Goal: Information Seeking & Learning: Compare options

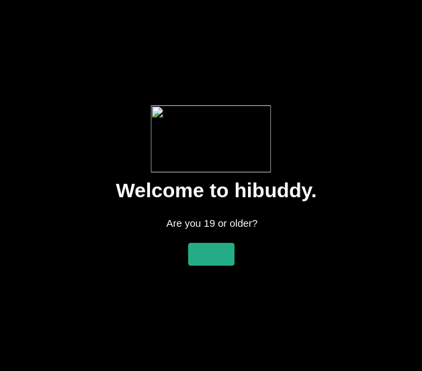
click at [186, 252] on flt-glass-pane at bounding box center [211, 185] width 422 height 371
click at [224, 261] on flt-glass-pane at bounding box center [211, 185] width 422 height 371
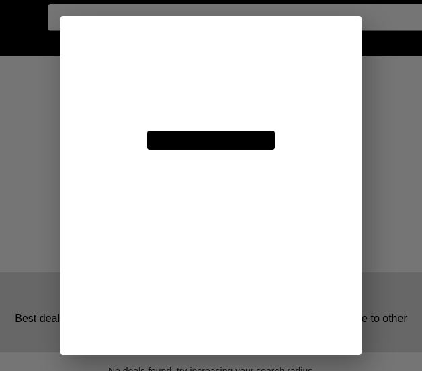
click at [205, 50] on flt-glass-pane at bounding box center [211, 185] width 422 height 371
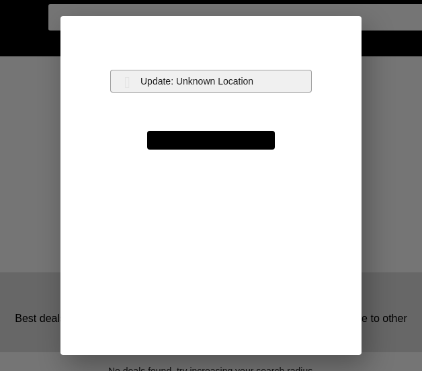
click at [199, 75] on flt-glass-pane at bounding box center [211, 185] width 422 height 371
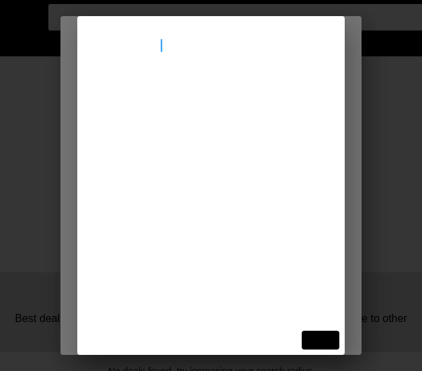
type input "[STREET_ADDRESS]"
click at [189, 91] on flt-glass-pane at bounding box center [211, 185] width 422 height 371
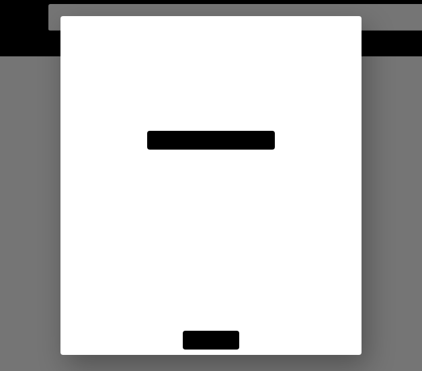
click at [193, 344] on flt-glass-pane at bounding box center [211, 185] width 422 height 371
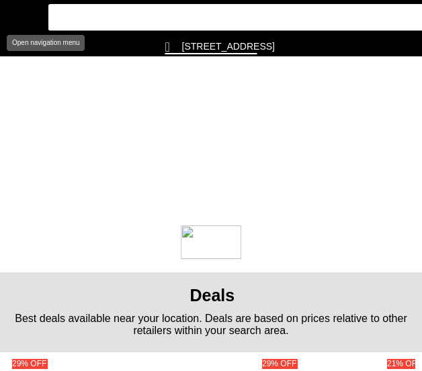
click at [13, 13] on flt-glass-pane at bounding box center [211, 185] width 422 height 371
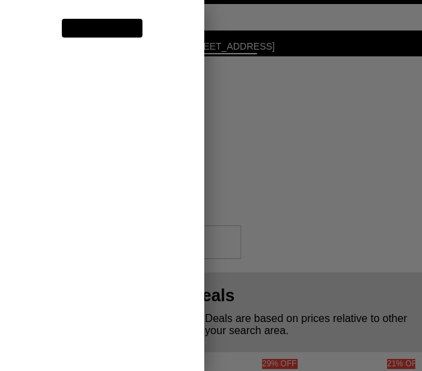
click at [48, 180] on flt-glass-pane at bounding box center [211, 185] width 422 height 371
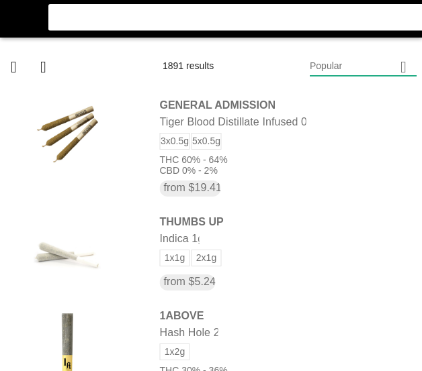
click at [362, 70] on flt-glass-pane at bounding box center [211, 185] width 422 height 371
click at [328, 290] on flt-glass-pane at bounding box center [211, 185] width 422 height 371
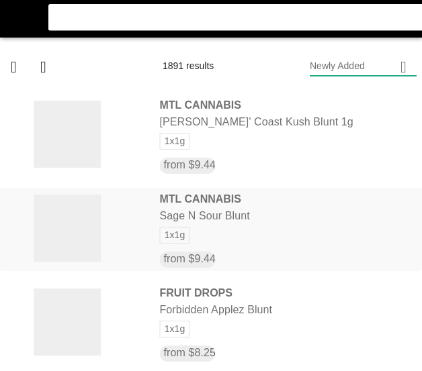
click at [273, 238] on flt-glass-pane at bounding box center [211, 185] width 422 height 371
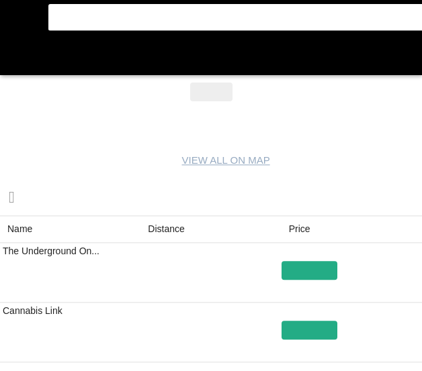
click at [183, 224] on flt-glass-pane at bounding box center [211, 185] width 422 height 371
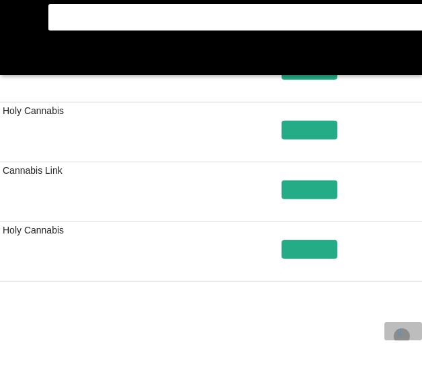
click at [401, 337] on flt-glass-pane at bounding box center [211, 185] width 422 height 371
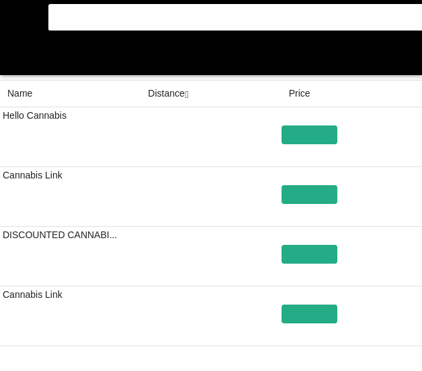
click at [318, 89] on flt-glass-pane at bounding box center [211, 185] width 422 height 371
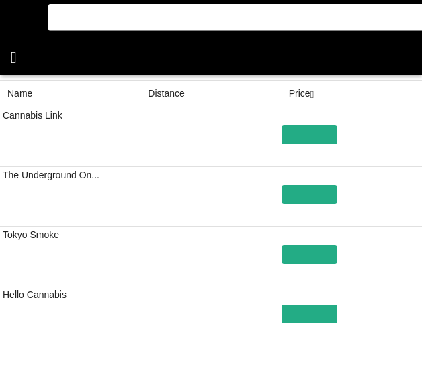
click at [2, 52] on flt-glass-pane at bounding box center [211, 185] width 422 height 371
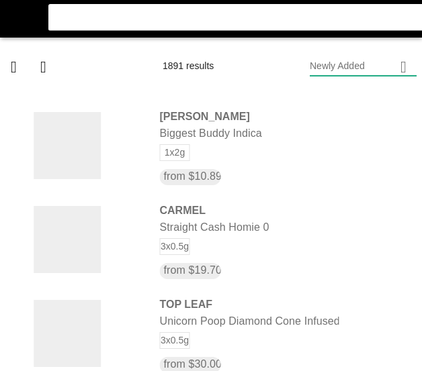
click at [402, 49] on flt-glass-pane at bounding box center [211, 185] width 422 height 371
click at [391, 59] on flt-glass-pane at bounding box center [211, 185] width 422 height 371
click at [378, 66] on flt-glass-pane at bounding box center [211, 185] width 422 height 371
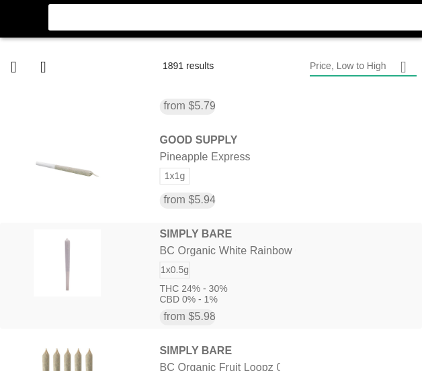
click at [227, 304] on flt-glass-pane at bounding box center [211, 185] width 422 height 371
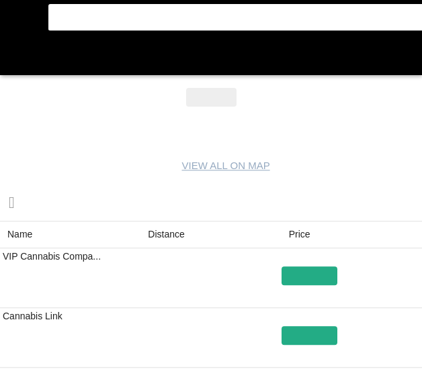
click at [164, 224] on flt-glass-pane at bounding box center [211, 185] width 422 height 371
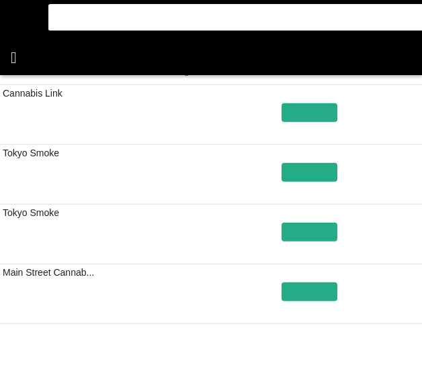
click at [31, 54] on flt-glass-pane at bounding box center [211, 185] width 422 height 371
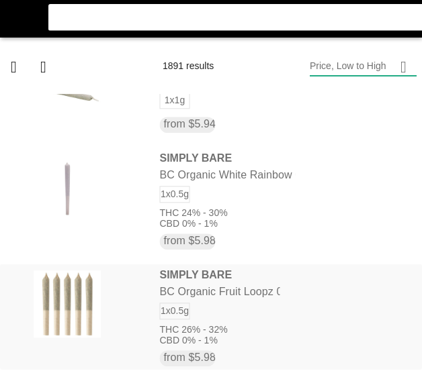
click at [206, 325] on flt-glass-pane at bounding box center [211, 185] width 422 height 371
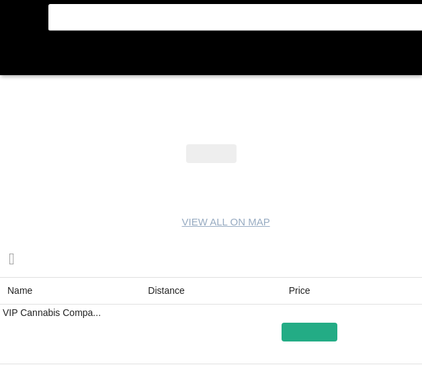
drag, startPoint x: 165, startPoint y: 320, endPoint x: 177, endPoint y: 306, distance: 17.6
click at [177, 306] on flt-glass-pane at bounding box center [211, 185] width 422 height 371
click at [179, 265] on flt-glass-pane at bounding box center [211, 185] width 422 height 371
click at [162, 285] on flt-glass-pane at bounding box center [211, 185] width 422 height 371
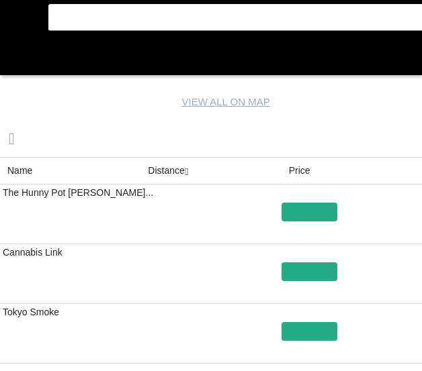
click at [168, 168] on flt-glass-pane at bounding box center [211, 185] width 422 height 371
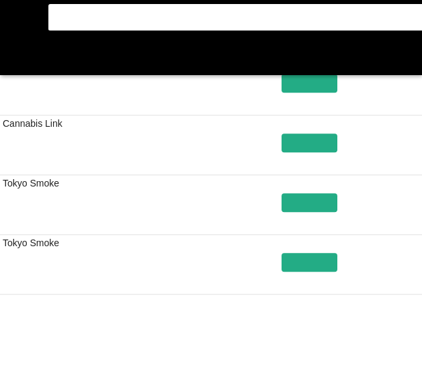
click at [394, 347] on flt-glass-pane at bounding box center [211, 185] width 422 height 371
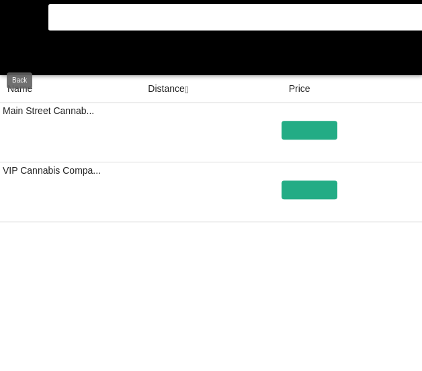
click at [15, 56] on flt-glass-pane at bounding box center [211, 185] width 422 height 371
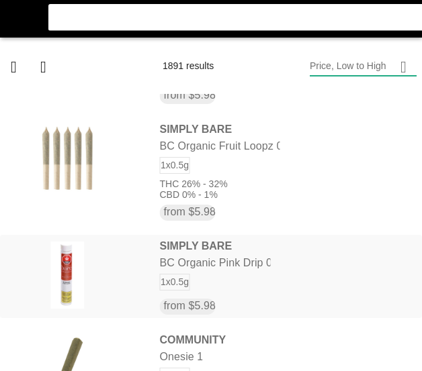
click at [144, 285] on flt-glass-pane at bounding box center [211, 185] width 422 height 371
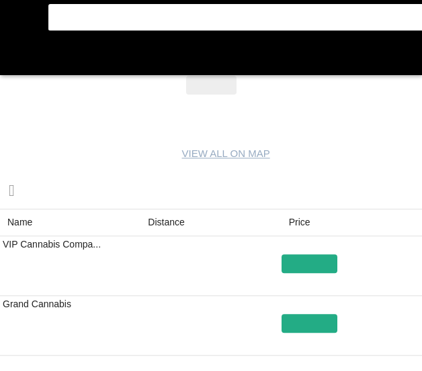
click at [168, 220] on flt-glass-pane at bounding box center [211, 185] width 422 height 371
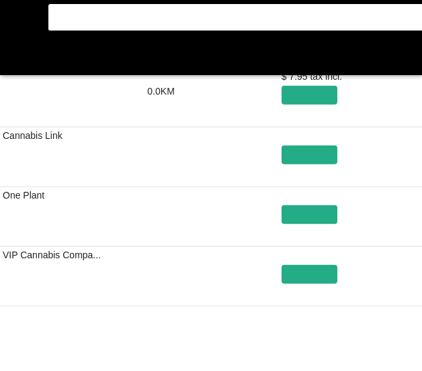
click at [15, 56] on flt-glass-pane at bounding box center [211, 185] width 422 height 371
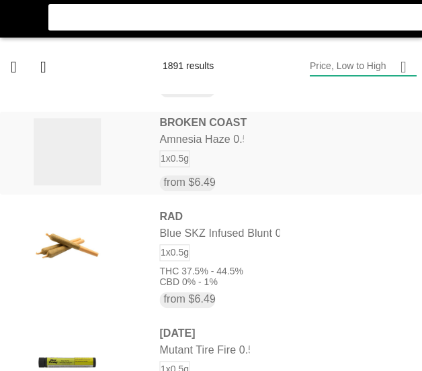
click at [66, 177] on flt-glass-pane at bounding box center [211, 185] width 422 height 371
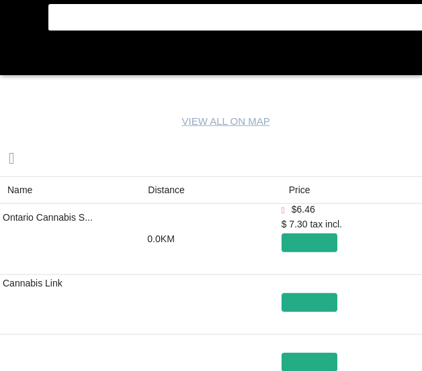
drag, startPoint x: 155, startPoint y: 195, endPoint x: 144, endPoint y: 191, distance: 11.7
click at [144, 191] on flt-glass-pane at bounding box center [211, 185] width 422 height 371
click at [159, 191] on flt-glass-pane at bounding box center [211, 185] width 422 height 371
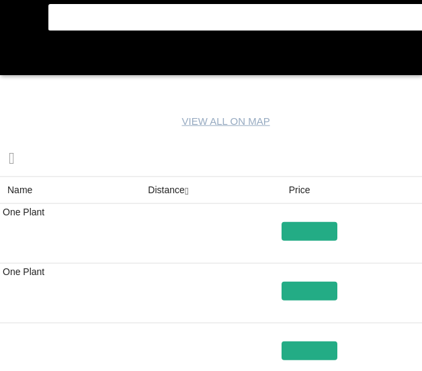
click at [159, 191] on flt-glass-pane at bounding box center [211, 185] width 422 height 371
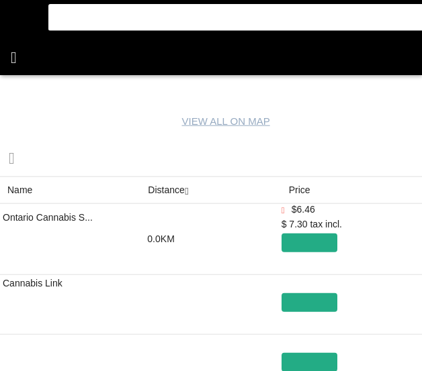
click at [26, 54] on flt-glass-pane at bounding box center [211, 185] width 422 height 371
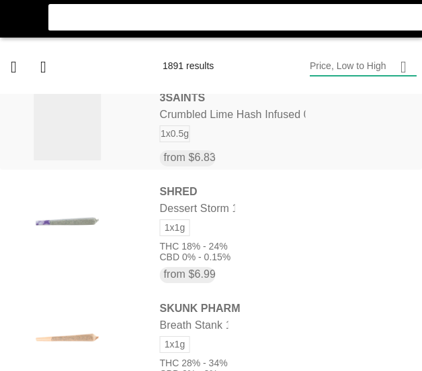
click at [281, 113] on flt-glass-pane at bounding box center [211, 185] width 422 height 371
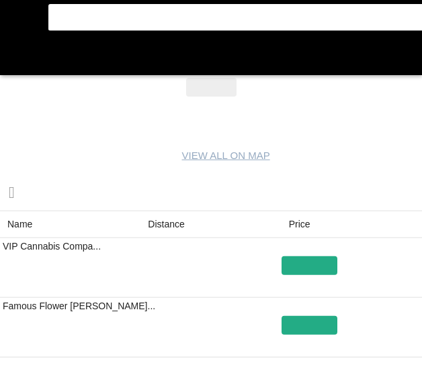
click at [146, 228] on flt-glass-pane at bounding box center [211, 185] width 422 height 371
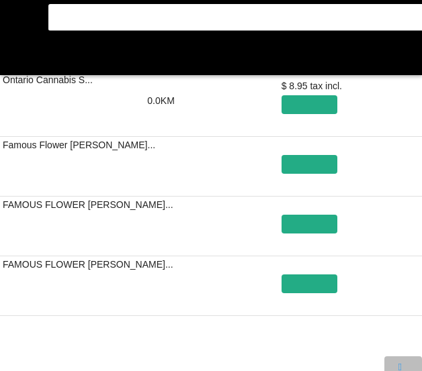
click at [391, 365] on flt-glass-pane at bounding box center [211, 185] width 422 height 371
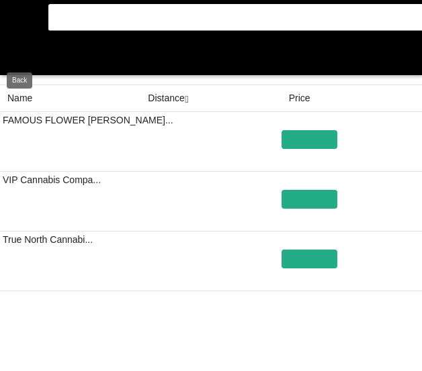
click at [19, 54] on flt-glass-pane at bounding box center [211, 185] width 422 height 371
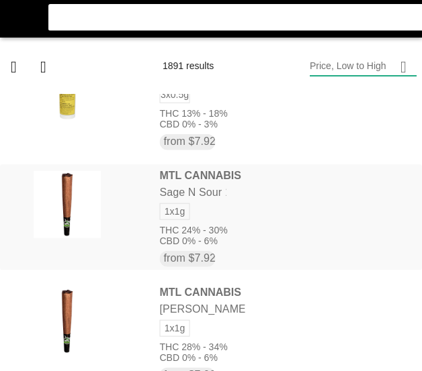
click at [181, 222] on flt-glass-pane at bounding box center [211, 185] width 422 height 371
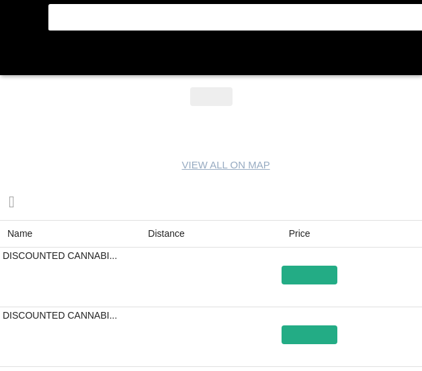
click at [160, 230] on flt-glass-pane at bounding box center [211, 185] width 422 height 371
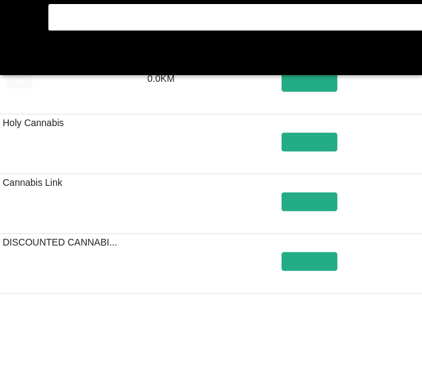
click at [25, 52] on flt-glass-pane at bounding box center [211, 185] width 422 height 371
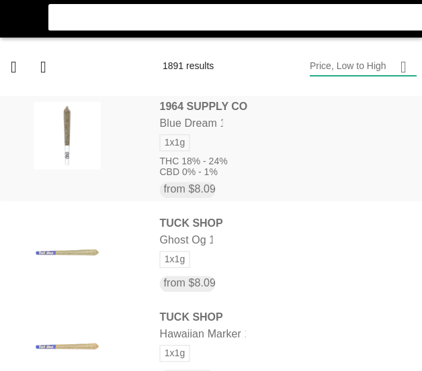
click at [60, 182] on flt-glass-pane at bounding box center [211, 185] width 422 height 371
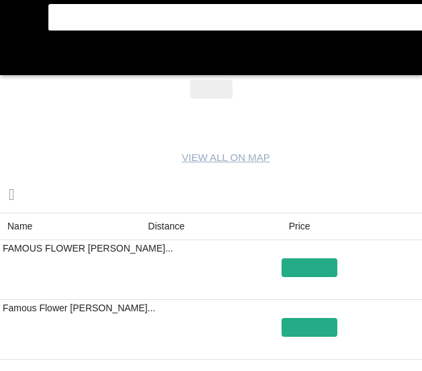
click at [175, 226] on flt-glass-pane at bounding box center [211, 185] width 422 height 371
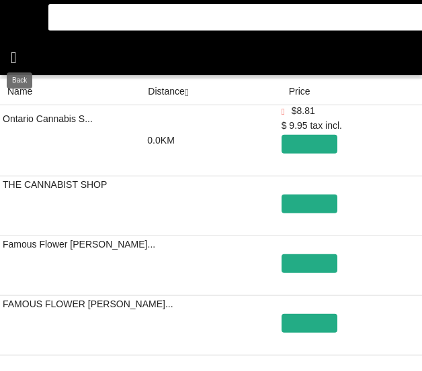
click at [13, 70] on flt-glass-pane at bounding box center [211, 185] width 422 height 371
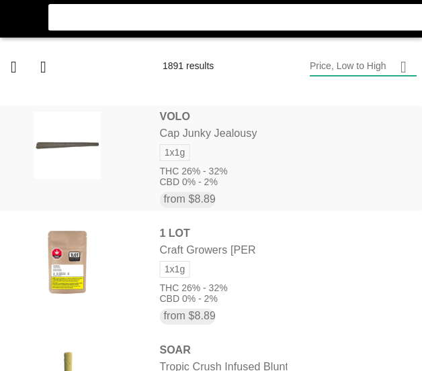
click at [267, 165] on flt-glass-pane at bounding box center [211, 185] width 422 height 371
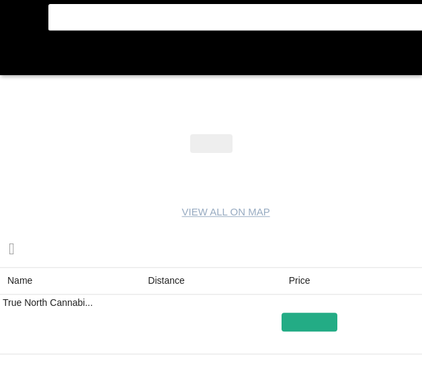
click at [163, 282] on flt-glass-pane at bounding box center [211, 185] width 422 height 371
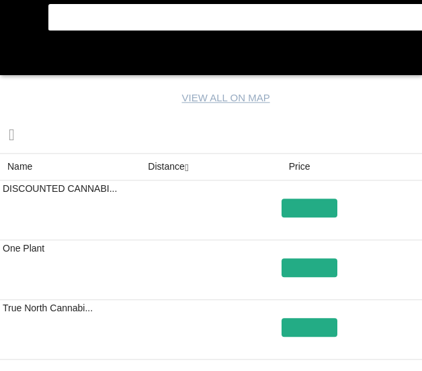
click at [23, 58] on flt-glass-pane at bounding box center [211, 185] width 422 height 371
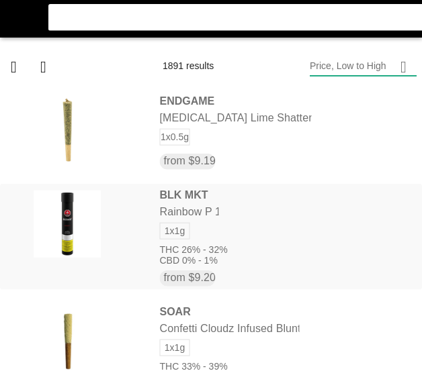
click at [113, 232] on flt-glass-pane at bounding box center [211, 185] width 422 height 371
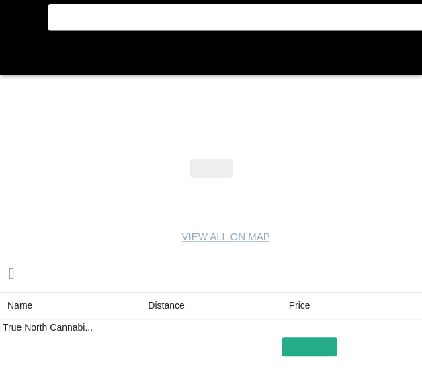
click at [160, 300] on flt-glass-pane at bounding box center [211, 185] width 422 height 371
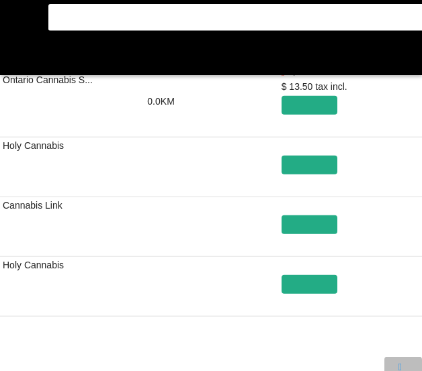
click at [397, 361] on flt-glass-pane at bounding box center [211, 185] width 422 height 371
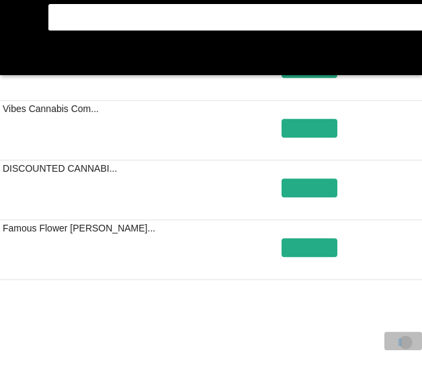
click at [405, 342] on flt-glass-pane at bounding box center [211, 185] width 422 height 371
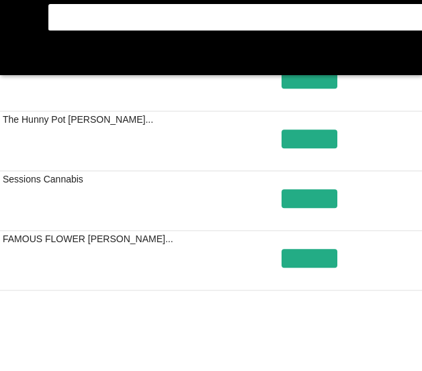
click at [394, 340] on flt-glass-pane at bounding box center [211, 185] width 422 height 371
click at [400, 351] on flt-glass-pane at bounding box center [211, 185] width 422 height 371
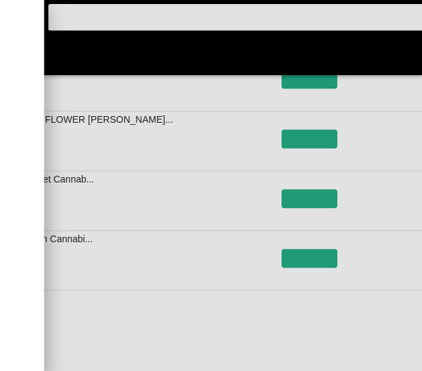
drag, startPoint x: 2, startPoint y: 237, endPoint x: 7, endPoint y: 245, distance: 9.3
click at [7, 245] on flt-glass-pane at bounding box center [211, 185] width 422 height 371
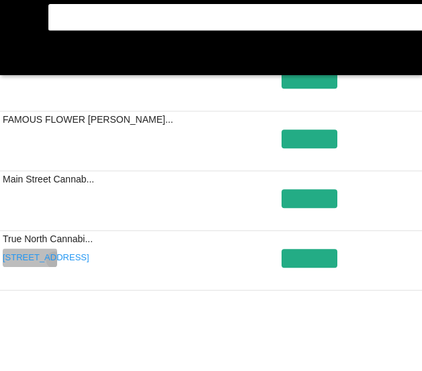
click at [55, 261] on flt-glass-pane at bounding box center [211, 185] width 422 height 371
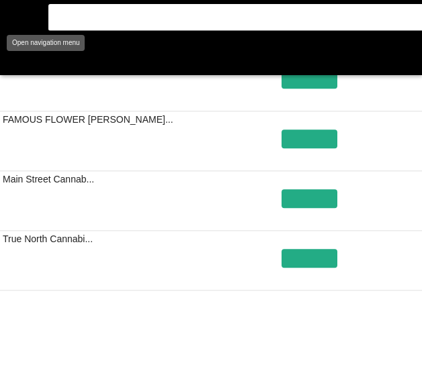
click at [15, 50] on flt-glass-pane at bounding box center [211, 185] width 422 height 371
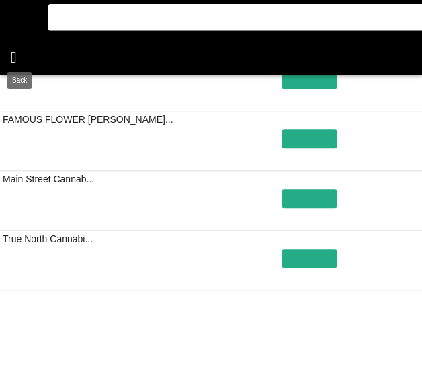
click at [22, 52] on flt-glass-pane at bounding box center [211, 185] width 422 height 371
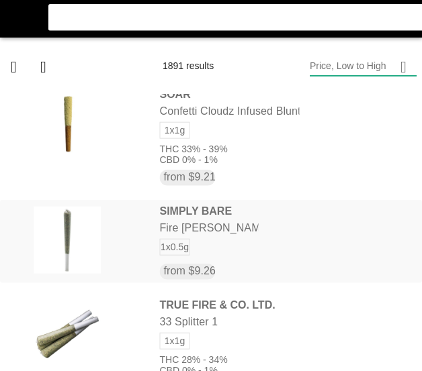
click at [181, 244] on flt-glass-pane at bounding box center [211, 185] width 422 height 371
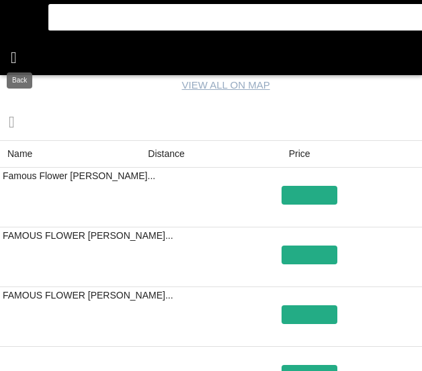
click at [23, 50] on flt-glass-pane at bounding box center [211, 185] width 422 height 371
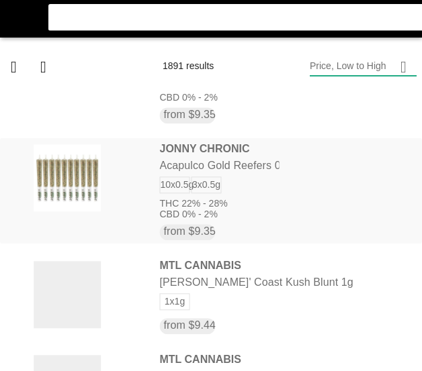
click at [140, 212] on flt-glass-pane at bounding box center [211, 185] width 422 height 371
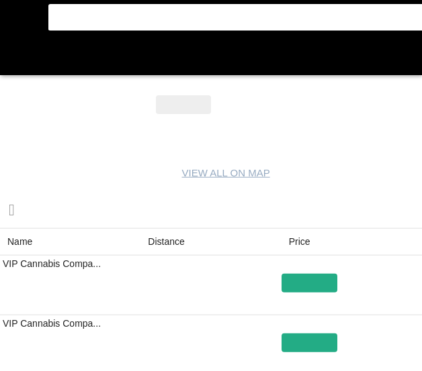
click at [163, 246] on flt-glass-pane at bounding box center [211, 185] width 422 height 371
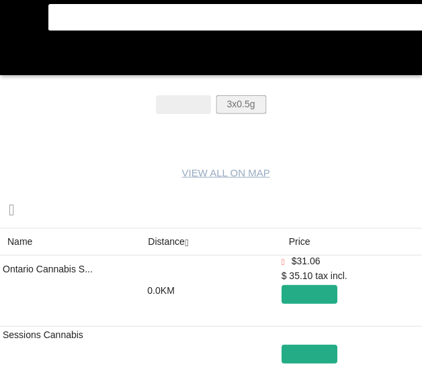
click at [247, 101] on flt-glass-pane at bounding box center [211, 185] width 422 height 371
